Goal: Navigation & Orientation: Find specific page/section

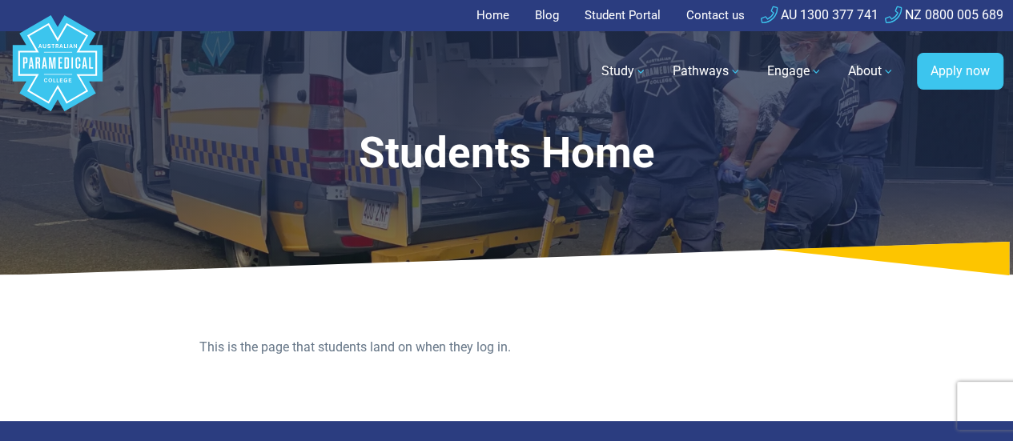
click at [630, 14] on link "Student Portal" at bounding box center [622, 15] width 95 height 31
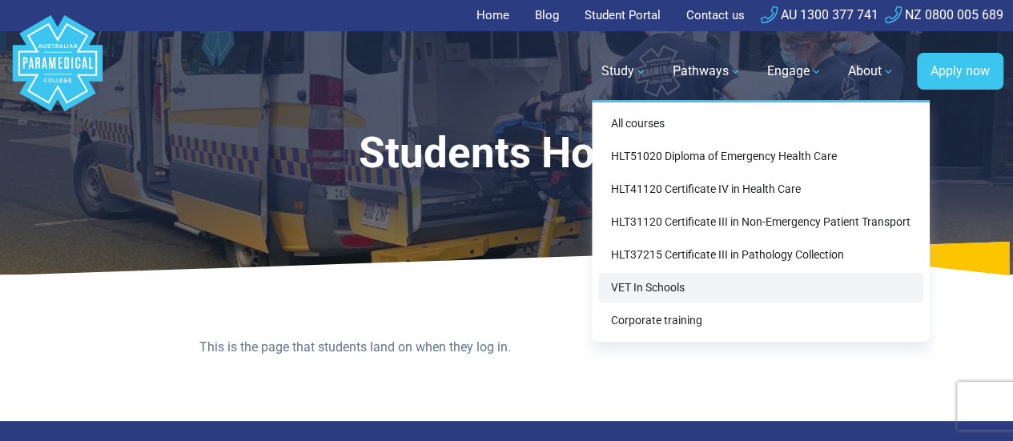
click at [641, 284] on link "VET In Schools" at bounding box center [760, 288] width 325 height 30
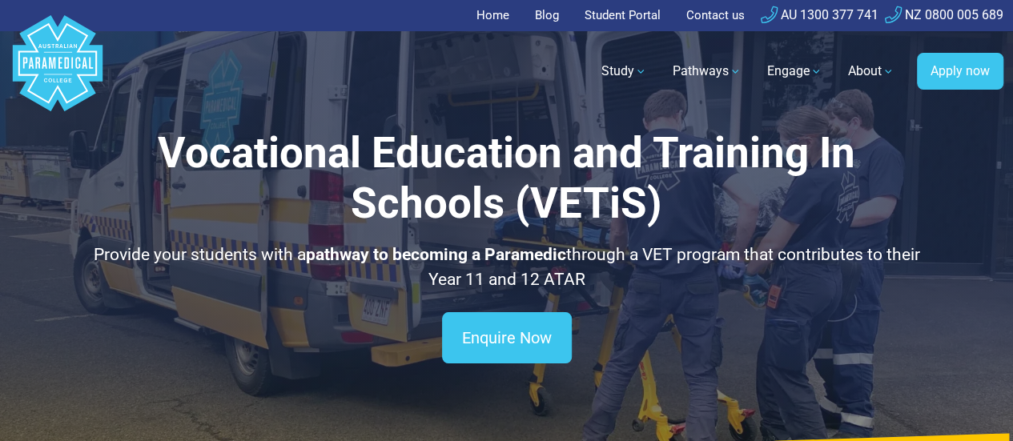
click at [486, 15] on link "Home" at bounding box center [498, 15] width 42 height 31
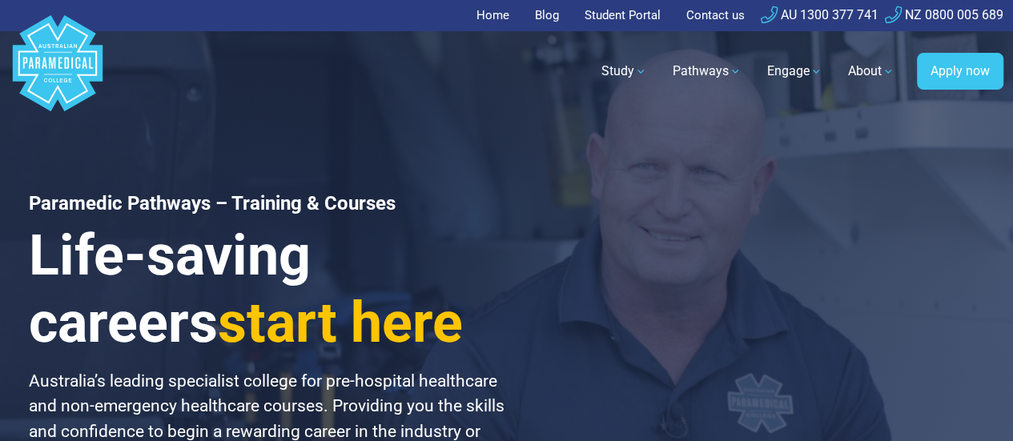
click at [619, 21] on link "Student Portal" at bounding box center [622, 15] width 95 height 31
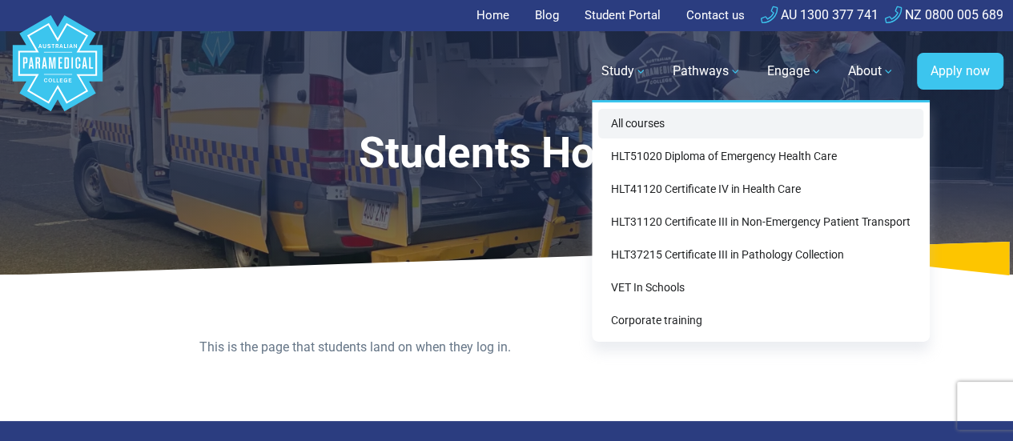
click at [647, 124] on link "All courses" at bounding box center [760, 124] width 325 height 30
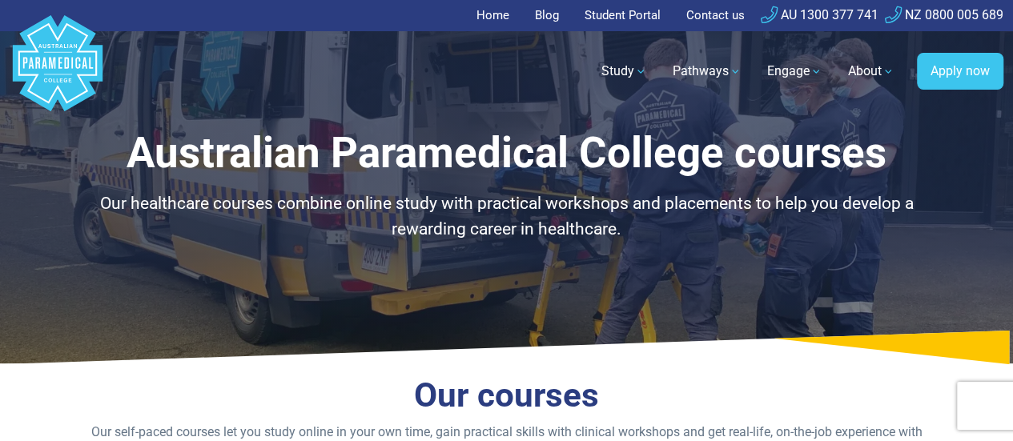
click at [636, 13] on link "Student Portal" at bounding box center [622, 15] width 95 height 31
